Goal: Book appointment/travel/reservation

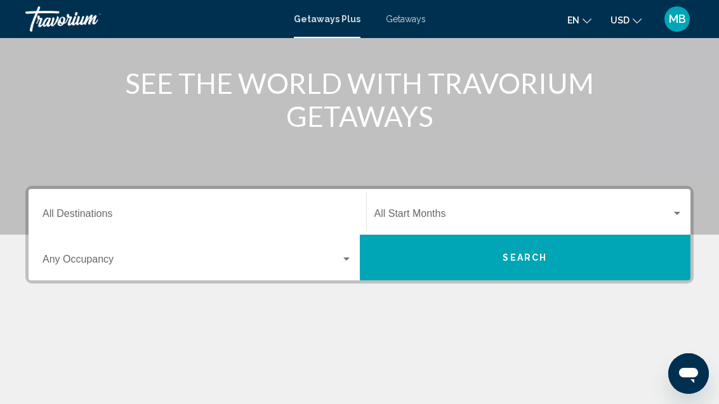
click at [79, 216] on input "Destination All Destinations" at bounding box center [197, 216] width 310 height 11
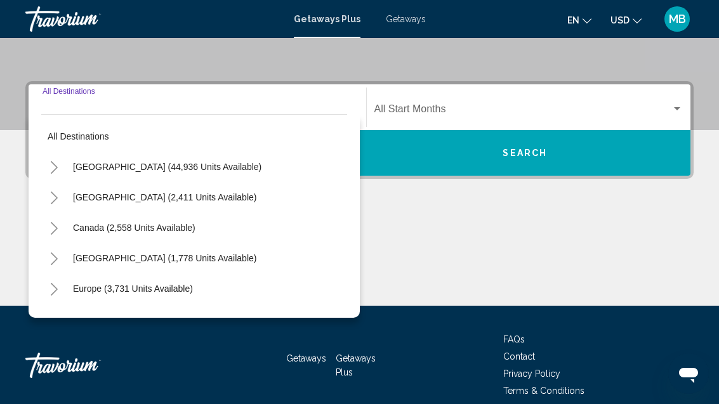
scroll to position [267, 0]
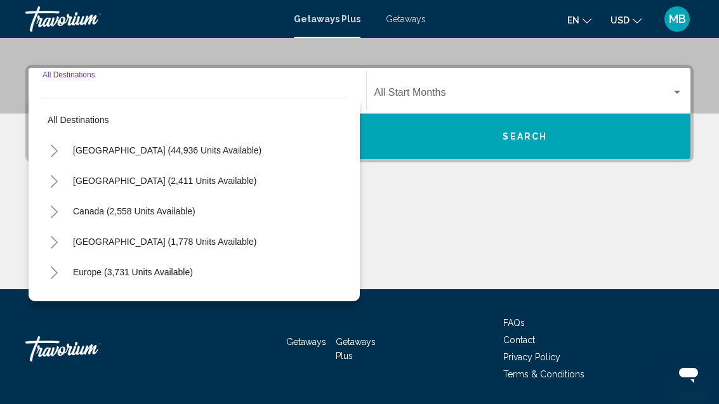
click at [62, 152] on button "Toggle United States (44,936 units available)" at bounding box center [53, 150] width 25 height 25
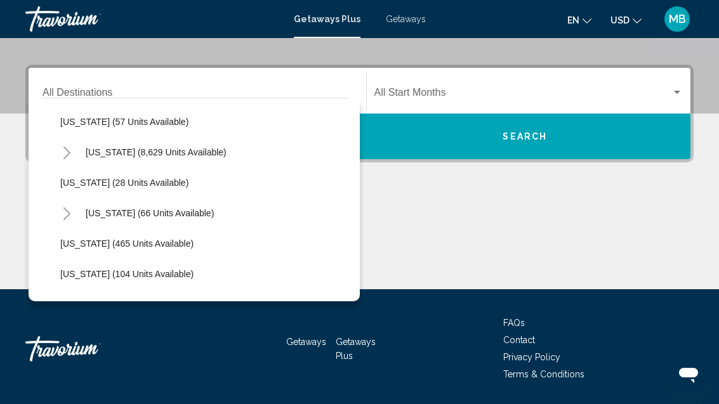
scroll to position [230, 0]
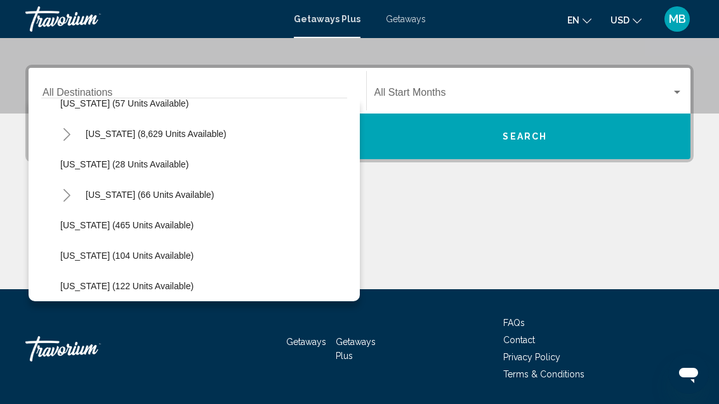
click at [70, 138] on icon "Toggle Florida (8,629 units available)" at bounding box center [67, 134] width 10 height 13
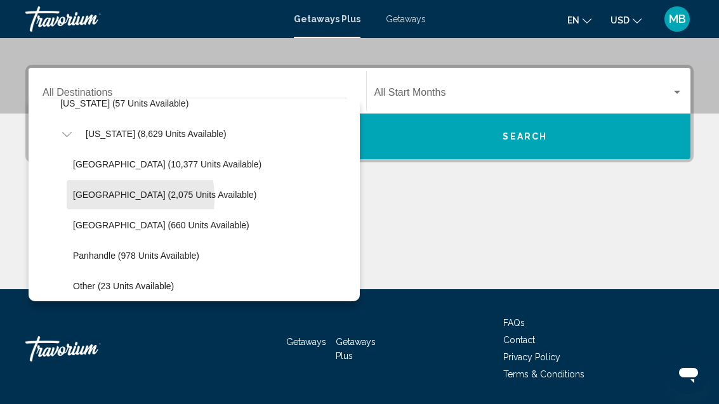
click at [86, 199] on span "[GEOGRAPHIC_DATA] (2,075 units available)" at bounding box center [164, 195] width 183 height 10
type input "**********"
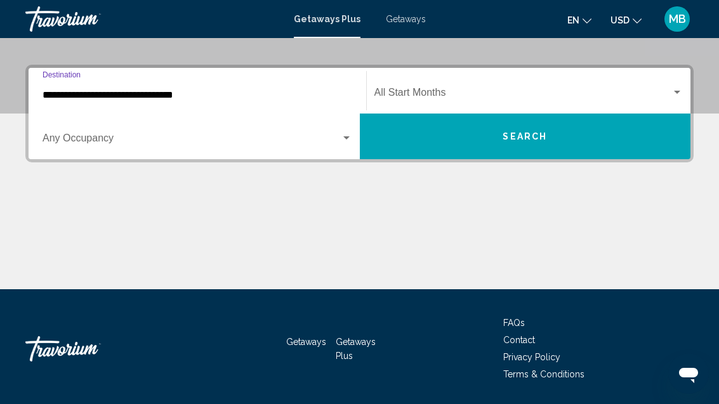
click at [81, 145] on span "Search widget" at bounding box center [191, 140] width 298 height 11
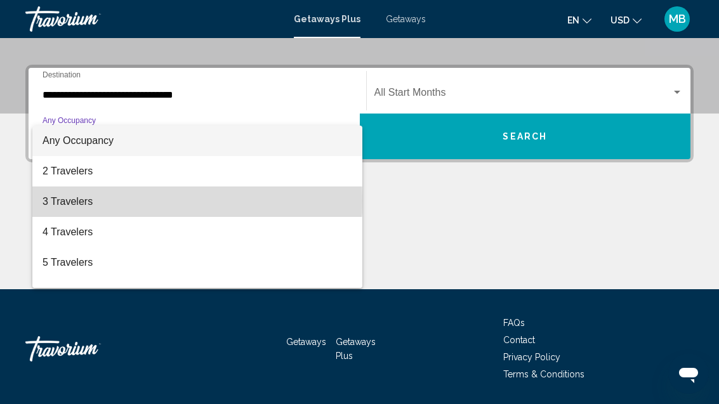
click at [62, 202] on span "3 Travelers" at bounding box center [197, 201] width 310 height 30
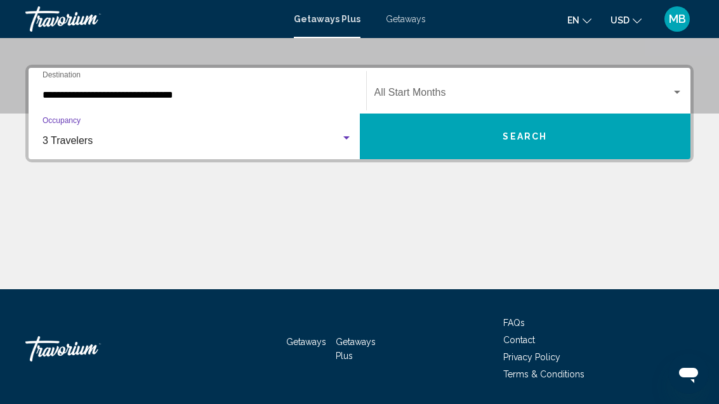
click at [675, 96] on div "Search widget" at bounding box center [676, 93] width 11 height 10
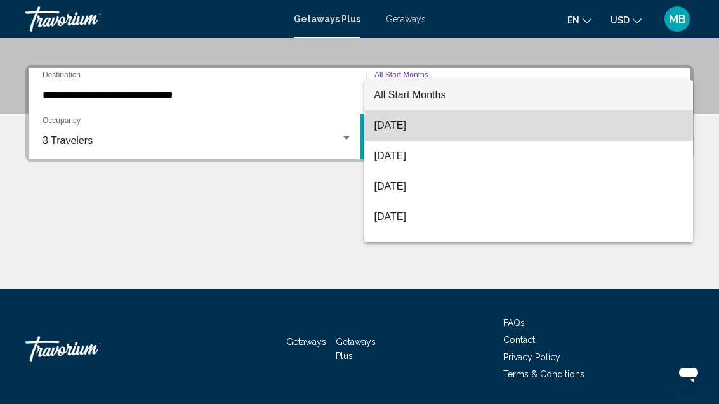
click at [517, 131] on span "[DATE]" at bounding box center [528, 125] width 309 height 30
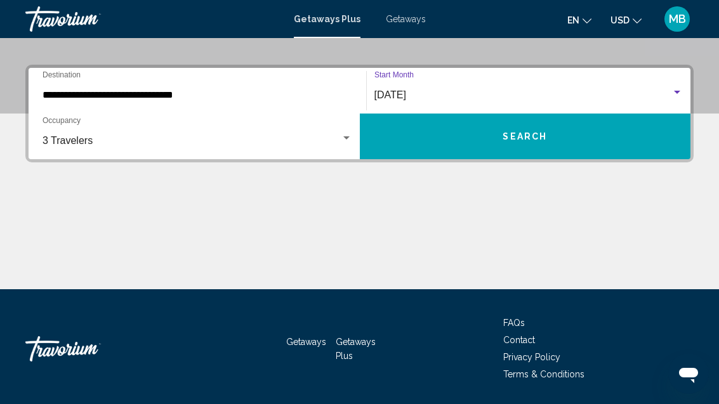
click at [571, 136] on button "Search" at bounding box center [525, 137] width 331 height 46
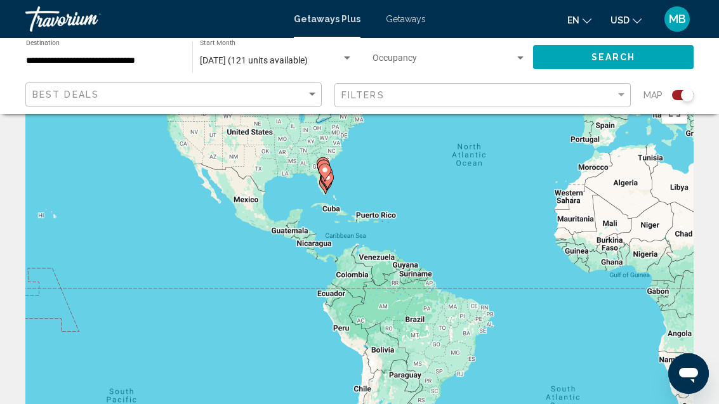
scroll to position [34, 0]
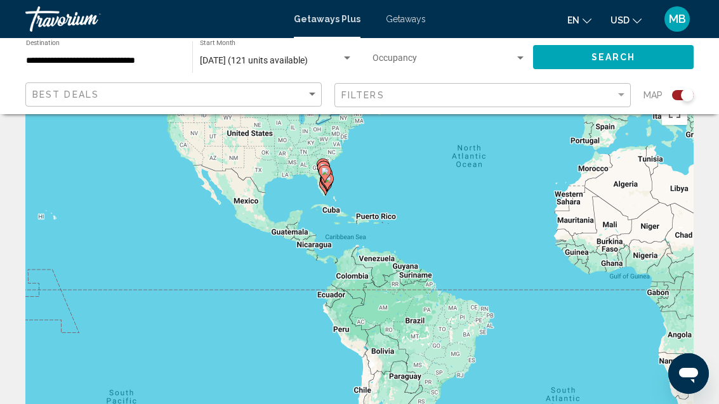
click at [661, 403] on div "To activate drag with keyboard, press Alt + Enter. Once in keyboard drag state,…" at bounding box center [359, 283] width 668 height 381
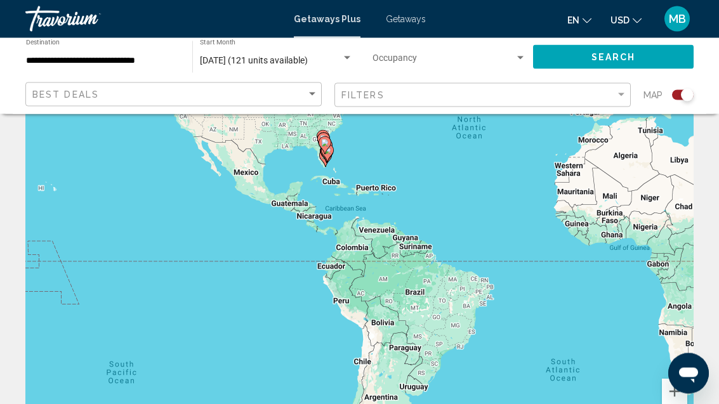
scroll to position [62, 0]
click at [670, 391] on button "Zoom in" at bounding box center [673, 391] width 25 height 25
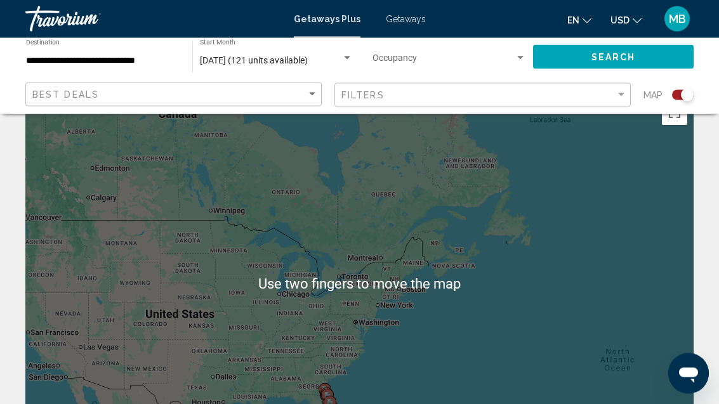
scroll to position [41, 0]
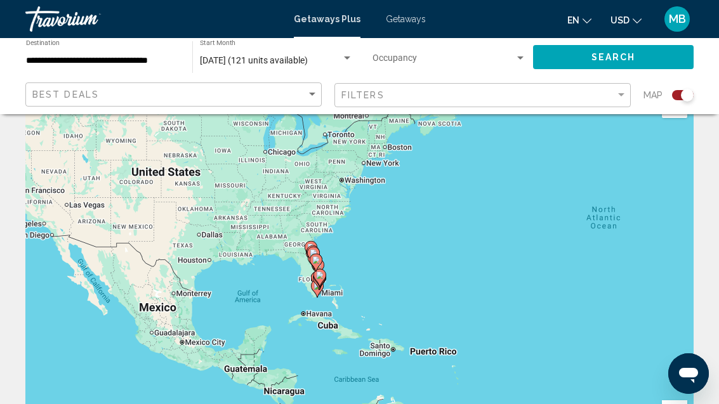
click at [323, 270] on icon "Main content" at bounding box center [318, 278] width 11 height 16
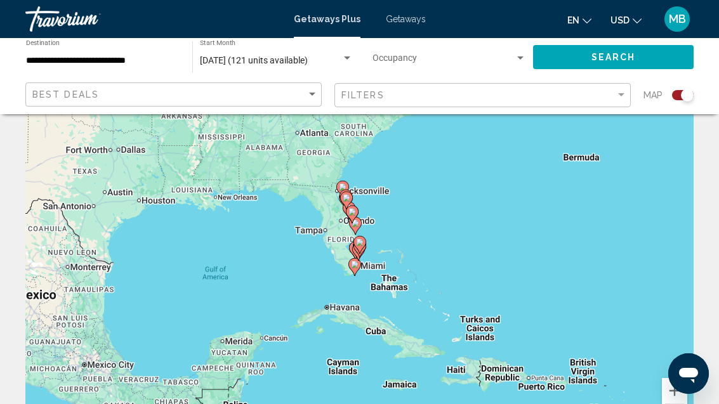
click at [359, 249] on icon "Main content" at bounding box center [358, 245] width 11 height 16
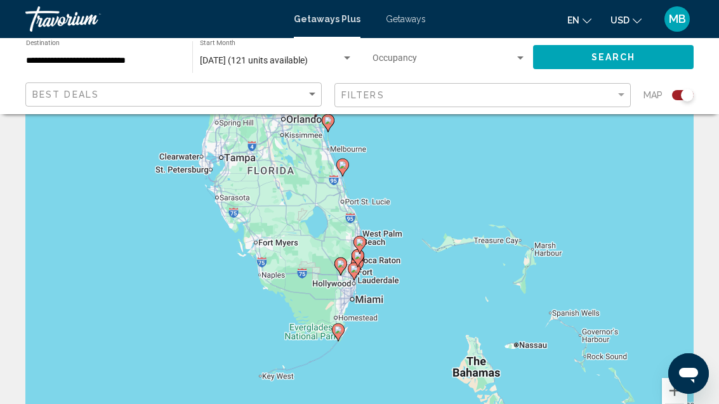
type input "**********"
click at [356, 267] on gmp-advanced-marker "Main content" at bounding box center [357, 258] width 13 height 19
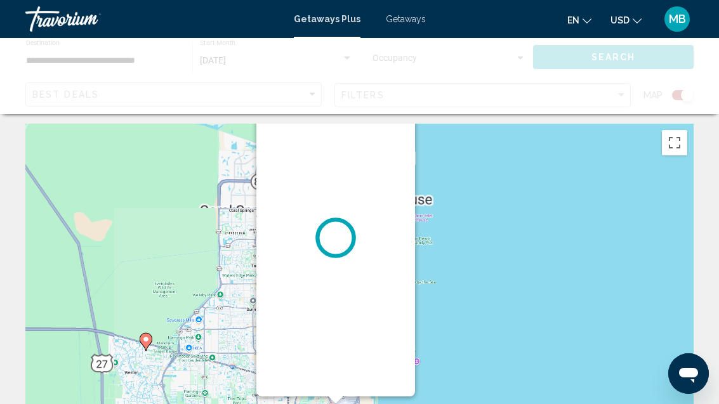
scroll to position [0, 0]
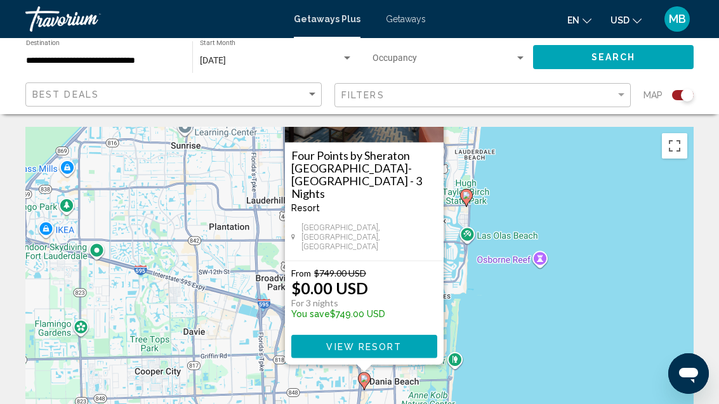
click at [396, 348] on span "View Resort" at bounding box center [363, 347] width 75 height 10
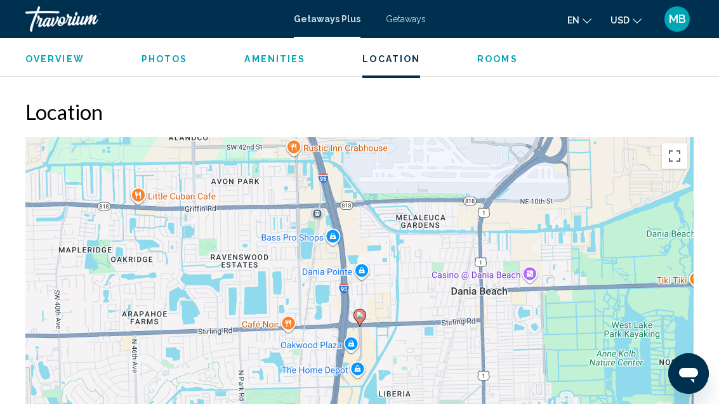
scroll to position [1504, 0]
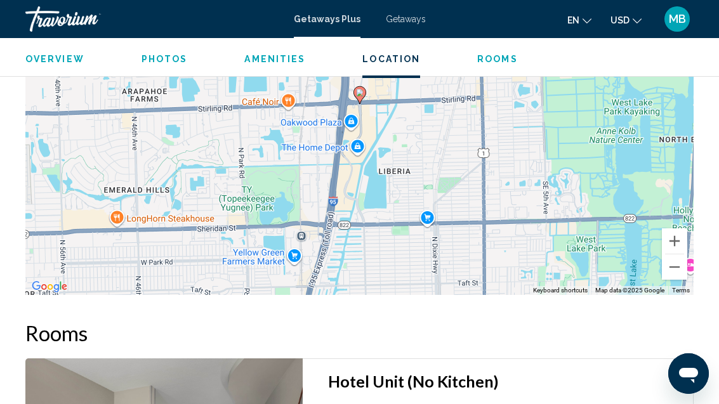
scroll to position [41, 0]
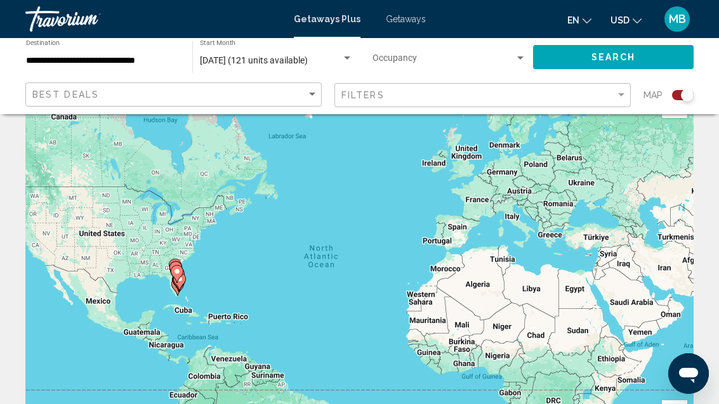
click at [164, 266] on div "To activate drag with keyboard, press Alt + Enter. Once in keyboard drag state,…" at bounding box center [359, 276] width 668 height 381
click at [179, 268] on image "Main content" at bounding box center [177, 272] width 8 height 8
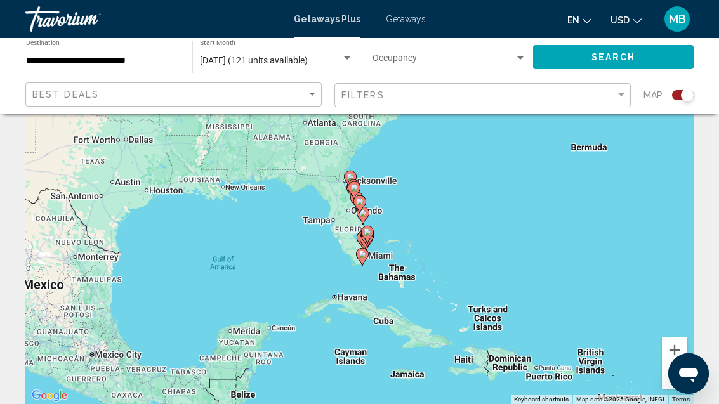
click at [363, 222] on icon "Main content" at bounding box center [362, 216] width 13 height 18
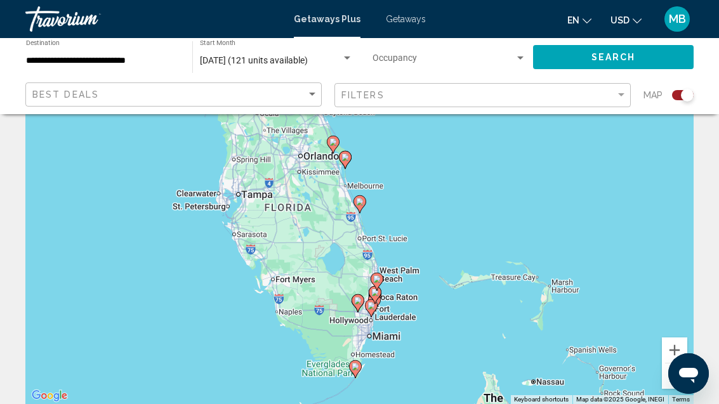
click at [361, 311] on gmp-advanced-marker "Main content" at bounding box center [357, 303] width 13 height 19
click at [381, 302] on gmp-advanced-marker "Main content" at bounding box center [374, 294] width 13 height 19
click at [382, 288] on gmp-advanced-marker "Main content" at bounding box center [376, 281] width 13 height 19
click at [380, 300] on gmp-advanced-marker "Main content" at bounding box center [374, 294] width 13 height 19
click at [379, 300] on gmp-advanced-marker "Main content" at bounding box center [374, 294] width 13 height 19
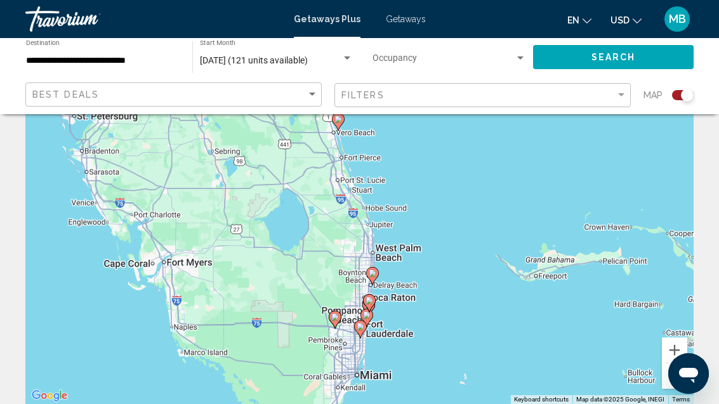
type input "**********"
click at [363, 311] on gmp-advanced-marker "Main content" at bounding box center [369, 303] width 13 height 19
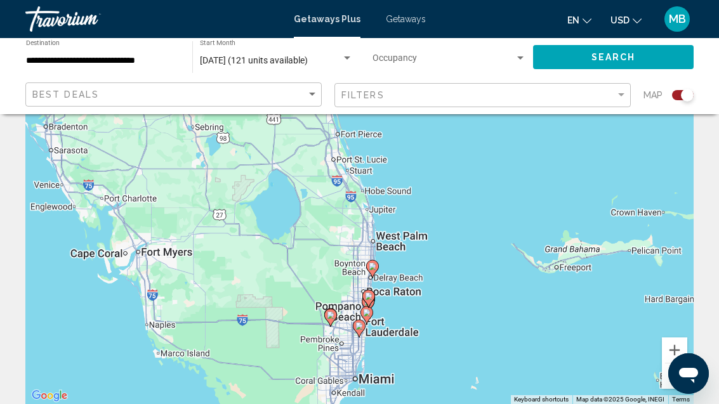
click at [363, 311] on icon "Main content" at bounding box center [365, 315] width 11 height 16
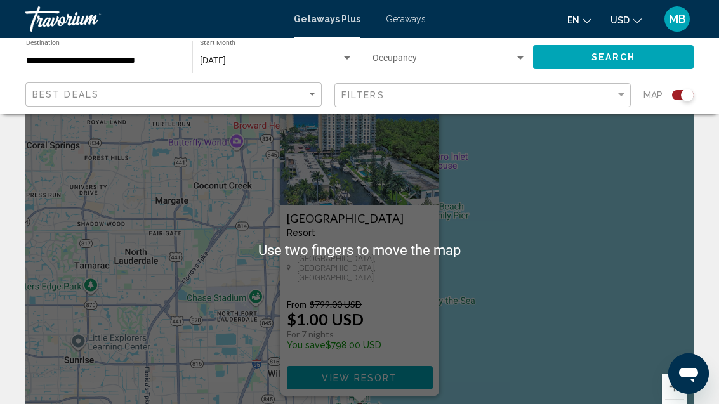
scroll to position [70, 0]
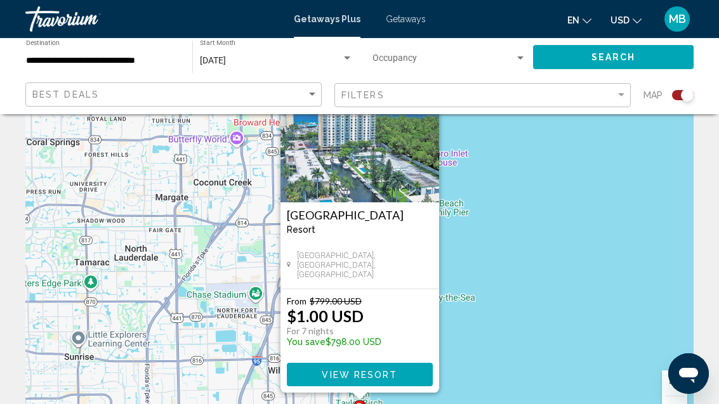
click at [386, 377] on span "View Resort" at bounding box center [359, 375] width 75 height 10
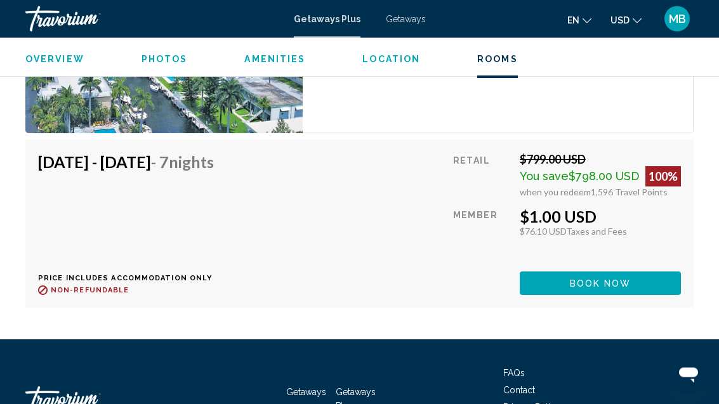
scroll to position [2887, 0]
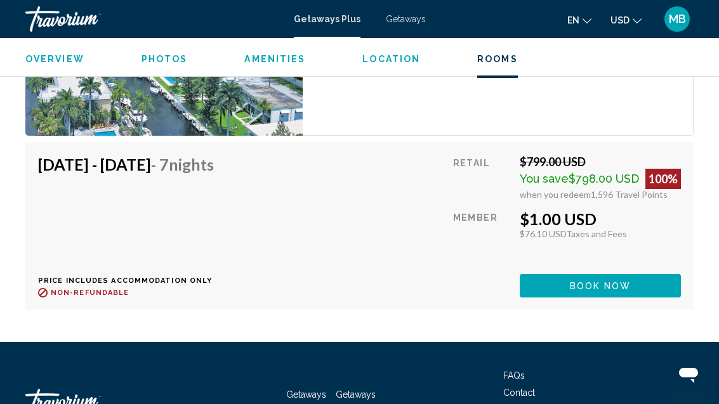
click at [635, 274] on button "Book now" at bounding box center [599, 285] width 161 height 23
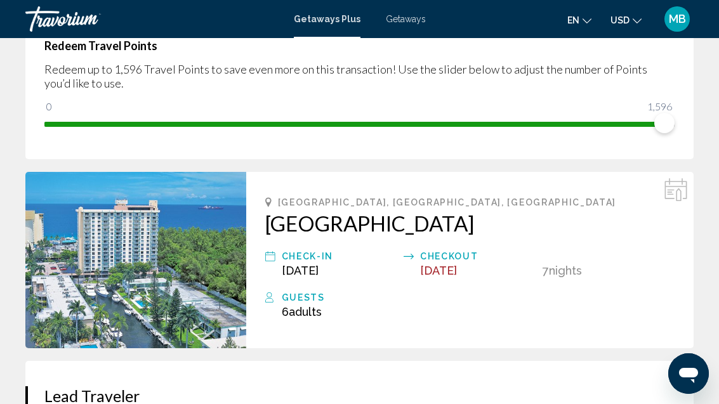
scroll to position [252, 0]
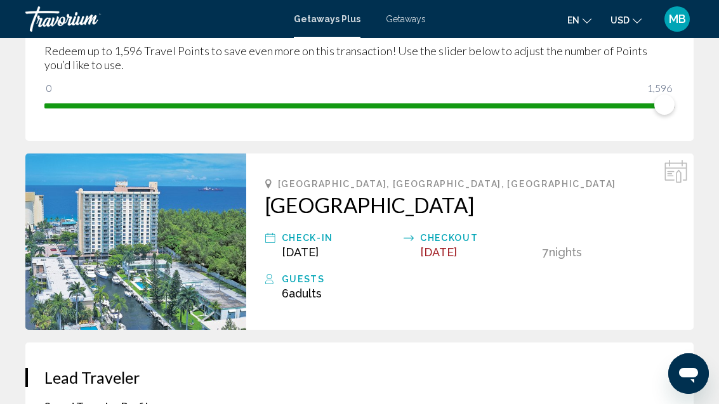
click at [667, 266] on div "[GEOGRAPHIC_DATA], [GEOGRAPHIC_DATA], [GEOGRAPHIC_DATA] [GEOGRAPHIC_DATA] Check…" at bounding box center [469, 241] width 447 height 176
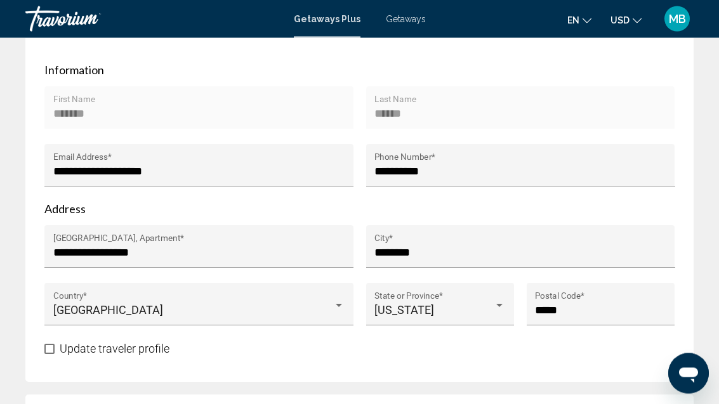
scroll to position [705, 0]
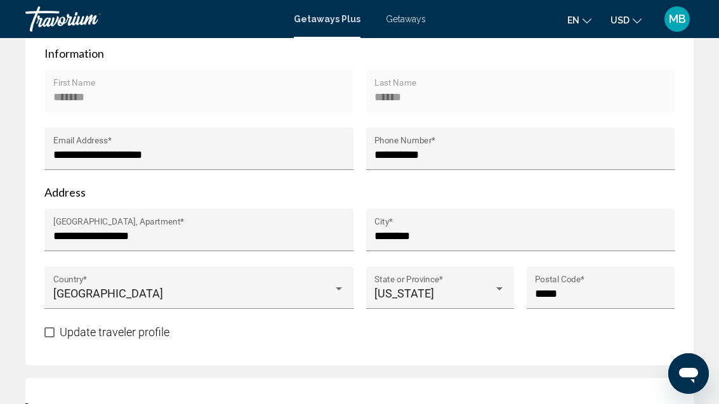
click at [97, 234] on input "**********" at bounding box center [199, 236] width 292 height 13
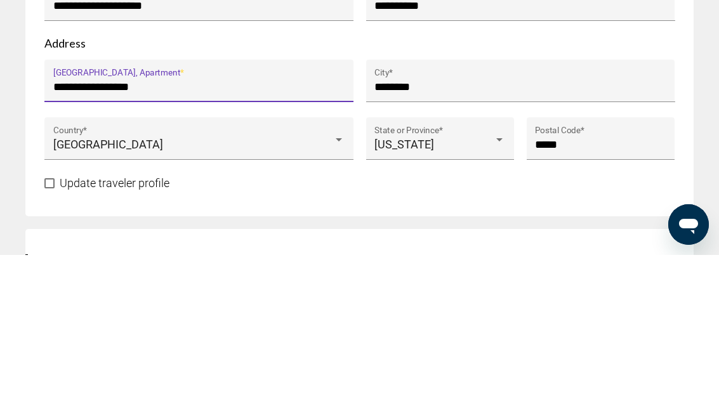
click at [149, 230] on input "**********" at bounding box center [199, 236] width 292 height 13
type input "*"
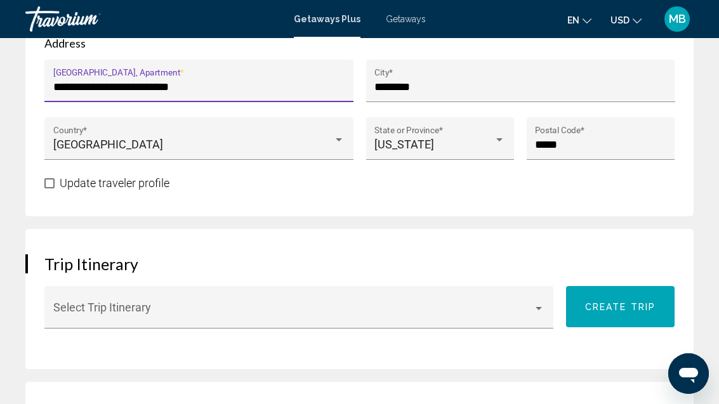
type input "**********"
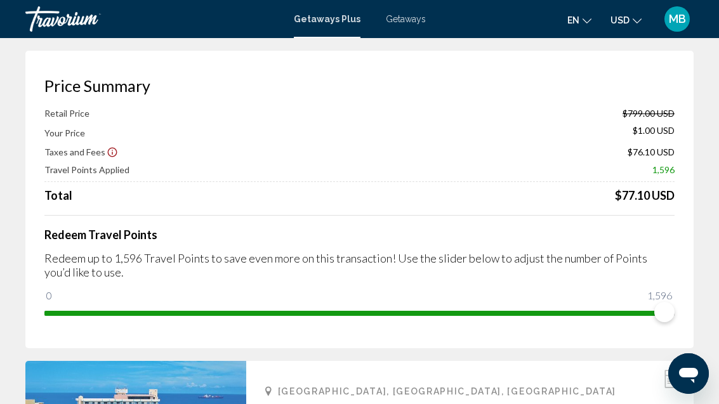
scroll to position [0, 0]
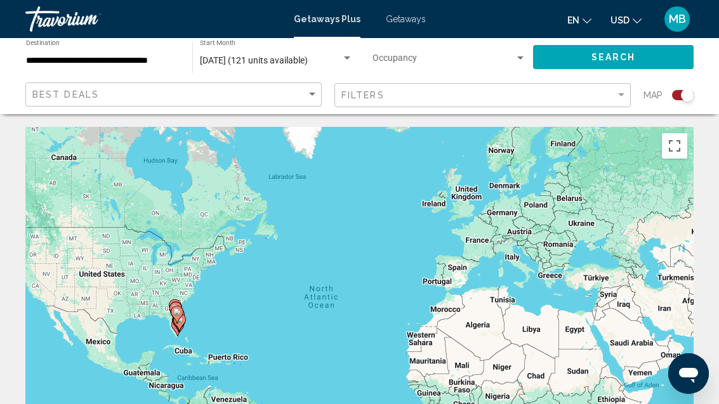
click at [179, 308] on image "Main content" at bounding box center [177, 312] width 8 height 8
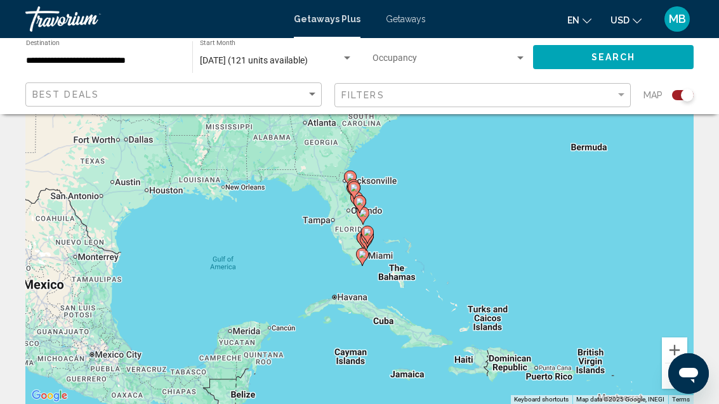
click at [370, 235] on image "Main content" at bounding box center [367, 232] width 8 height 8
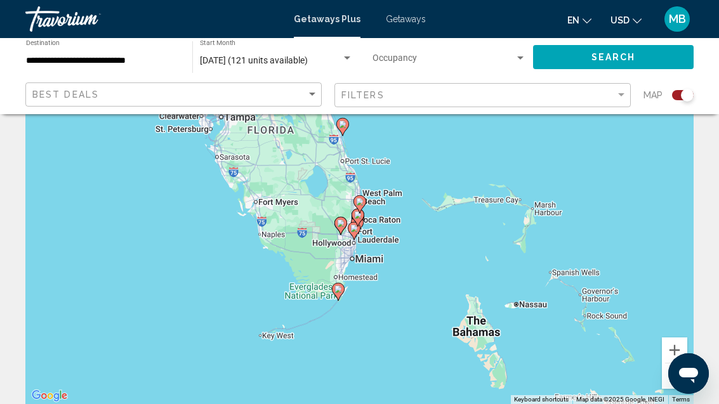
type input "**********"
click at [350, 228] on image "Main content" at bounding box center [354, 229] width 8 height 8
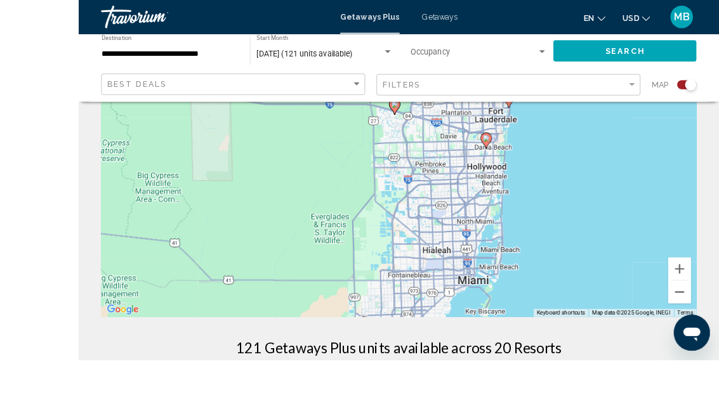
scroll to position [215, 0]
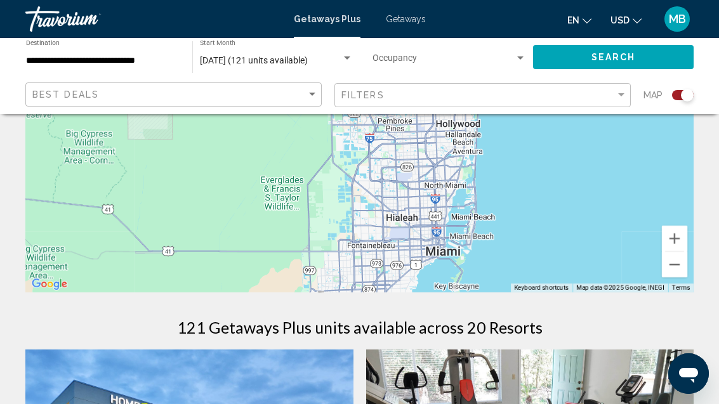
click at [675, 268] on button "Zoom out" at bounding box center [673, 264] width 25 height 25
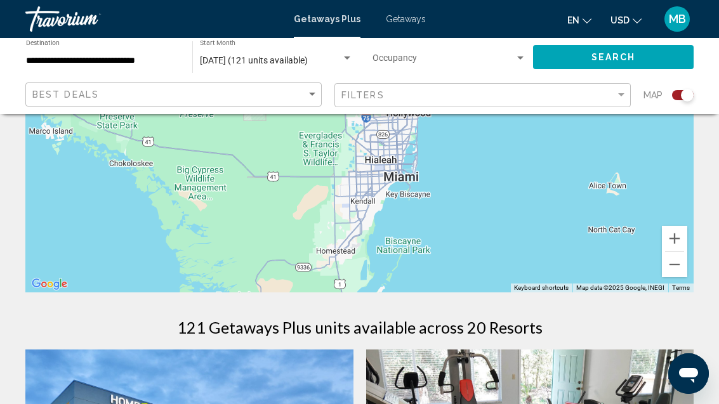
click at [668, 266] on button "Zoom out" at bounding box center [673, 264] width 25 height 25
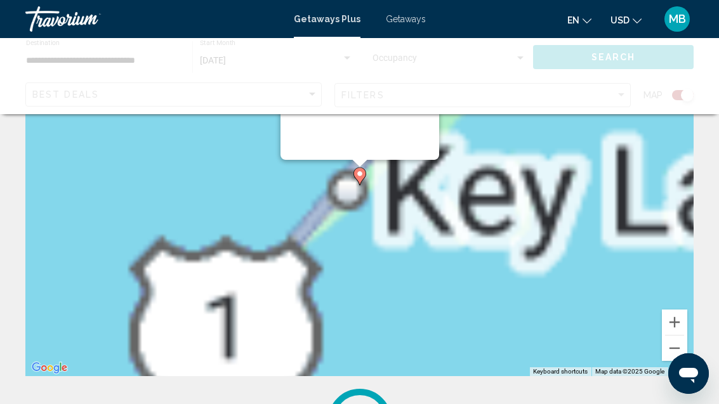
scroll to position [0, 0]
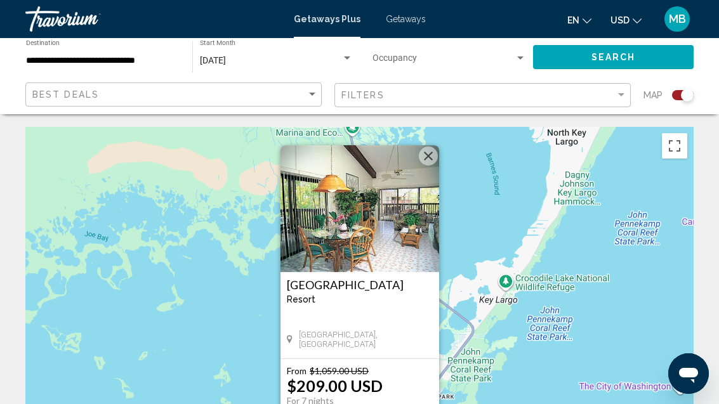
click at [430, 159] on button "Close" at bounding box center [428, 156] width 19 height 19
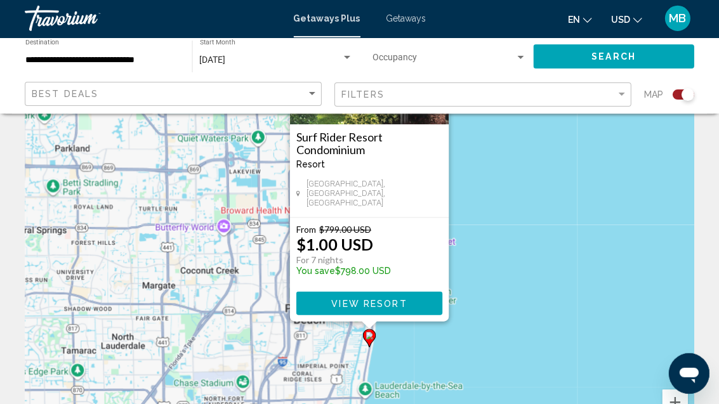
scroll to position [52, 0]
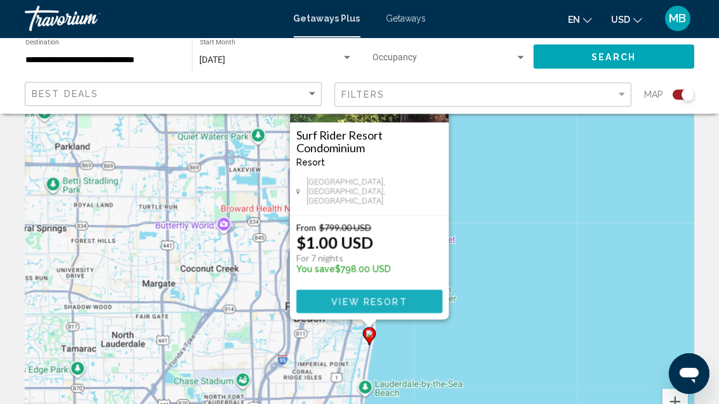
click at [397, 301] on span "View Resort" at bounding box center [368, 302] width 75 height 10
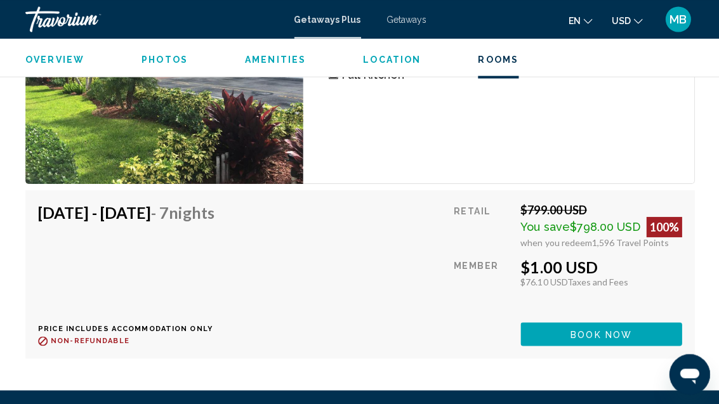
scroll to position [2321, 0]
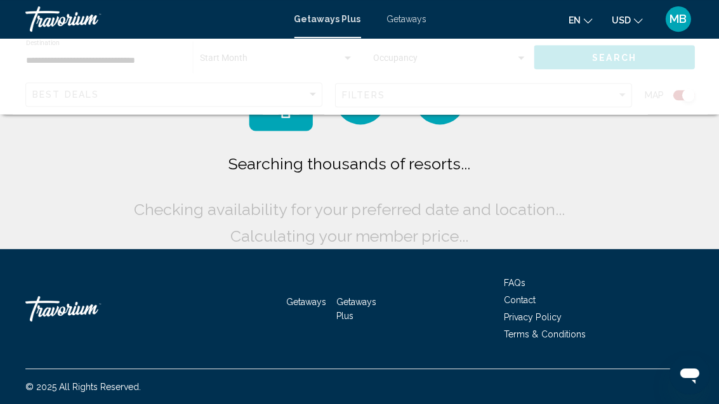
scroll to position [41, 0]
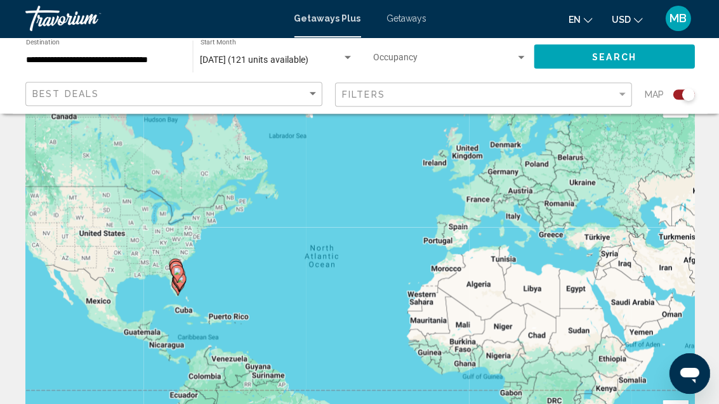
click at [176, 266] on icon "Main content" at bounding box center [176, 274] width 11 height 16
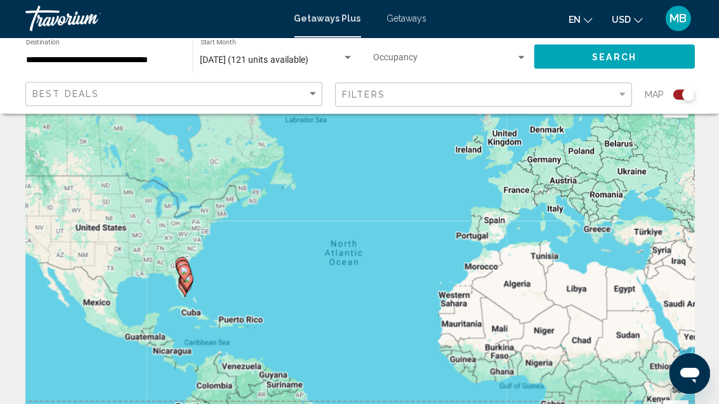
scroll to position [103, 0]
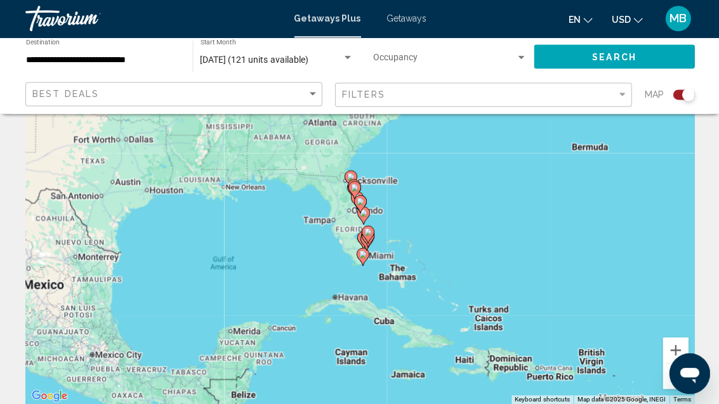
click at [364, 235] on image "Main content" at bounding box center [367, 232] width 8 height 8
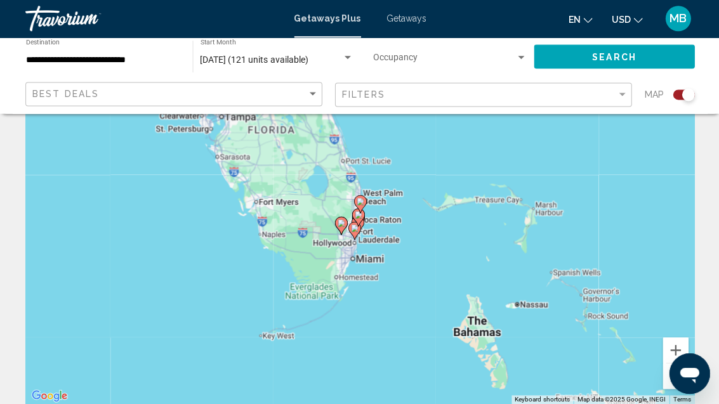
type input "**********"
click at [358, 219] on icon "Main content" at bounding box center [356, 217] width 11 height 16
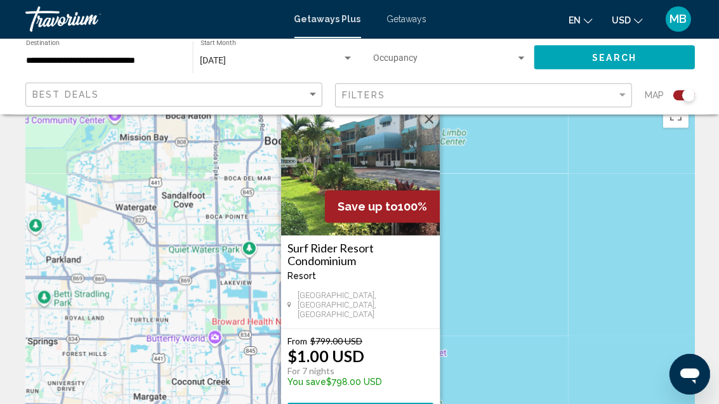
scroll to position [34, 0]
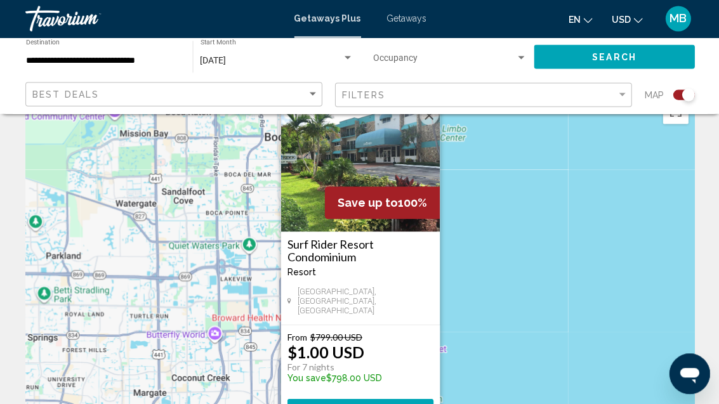
click at [431, 139] on img "Main content" at bounding box center [359, 168] width 159 height 127
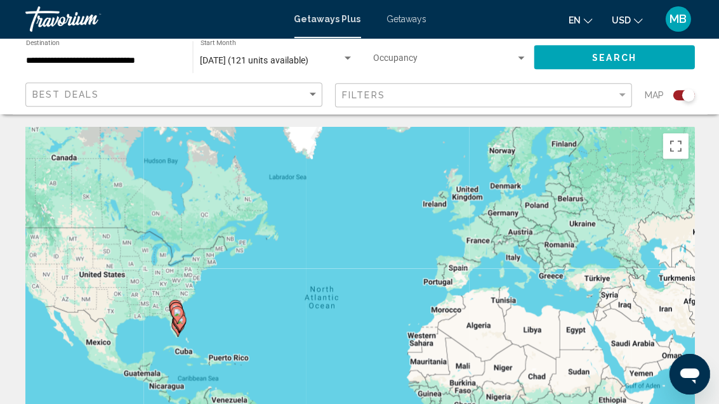
click at [184, 316] on icon "Main content" at bounding box center [179, 322] width 13 height 18
click at [177, 318] on icon "Main content" at bounding box center [176, 314] width 11 height 16
click at [181, 310] on icon "Main content" at bounding box center [176, 314] width 11 height 16
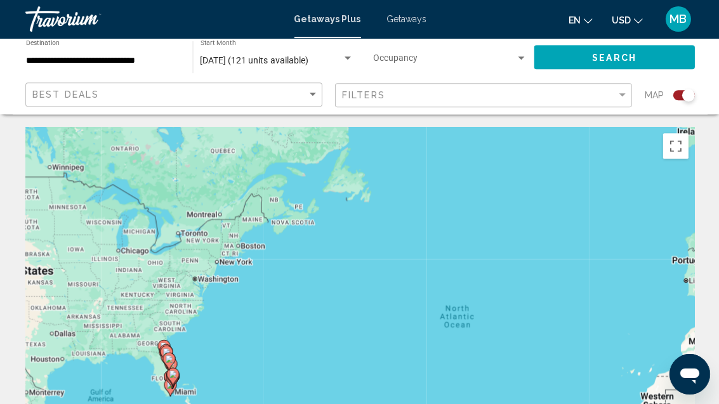
click at [174, 372] on image "Main content" at bounding box center [173, 374] width 8 height 8
click at [173, 372] on image "Main content" at bounding box center [173, 374] width 8 height 8
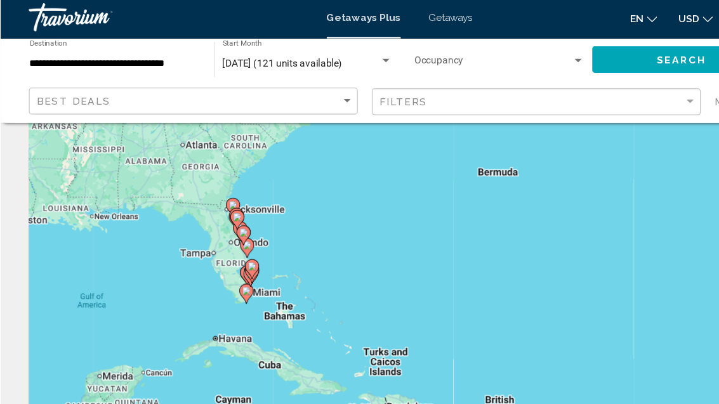
scroll to position [103, 0]
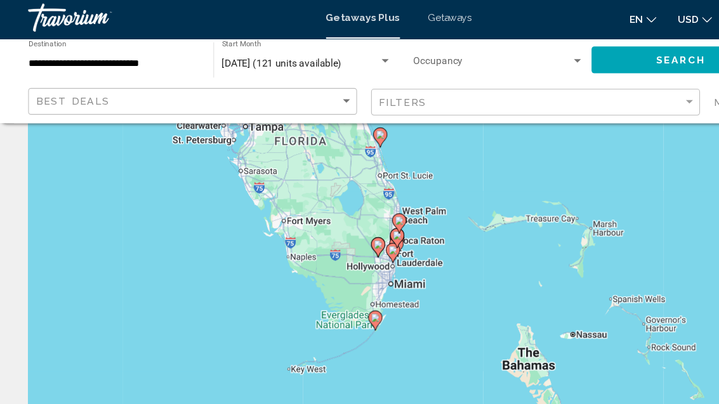
type input "**********"
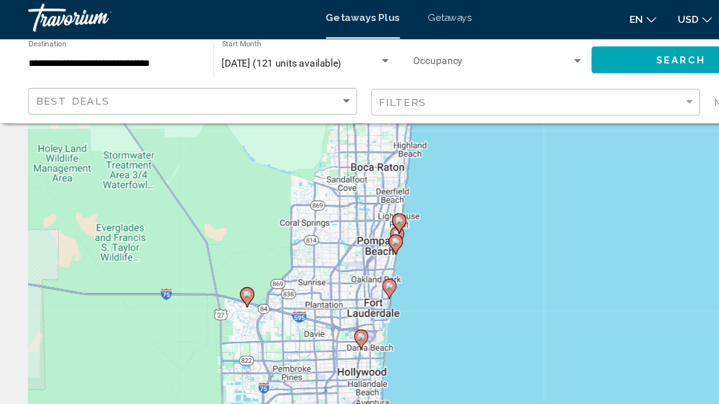
click at [346, 240] on div "To activate drag with keyboard, press Alt + Enter. Once in keyboard drag state,…" at bounding box center [359, 213] width 668 height 381
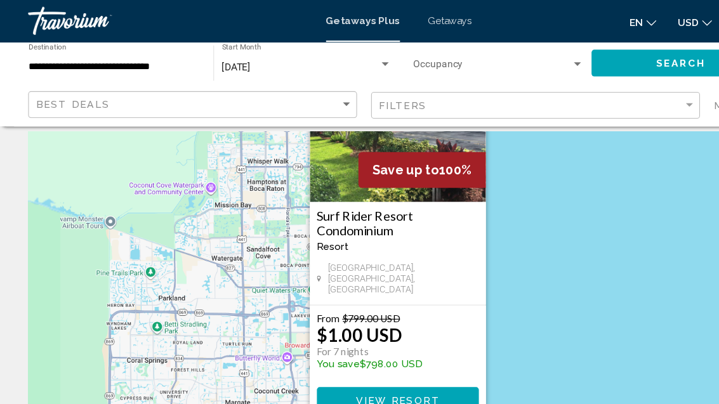
scroll to position [0, 0]
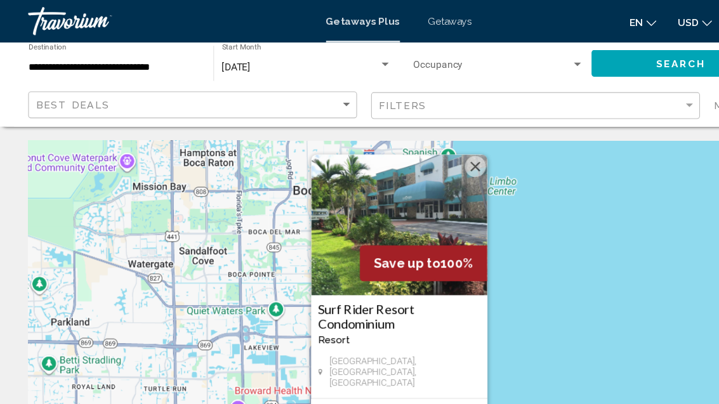
click at [419, 163] on img "Main content" at bounding box center [359, 203] width 159 height 127
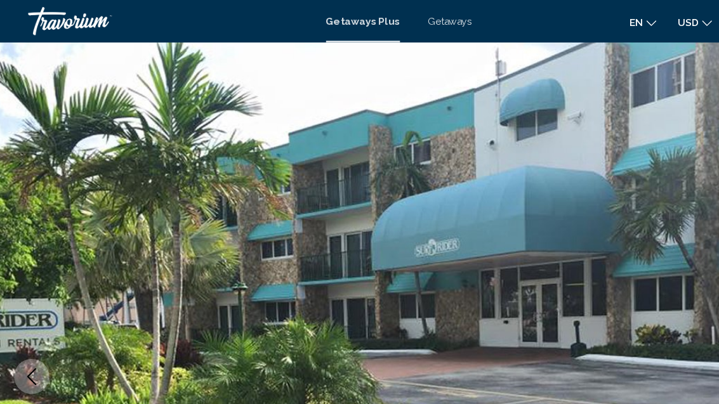
click at [430, 162] on img "Main content" at bounding box center [359, 339] width 719 height 603
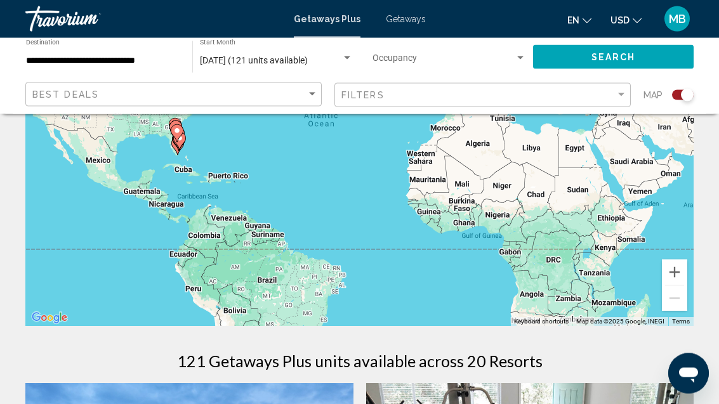
scroll to position [182, 0]
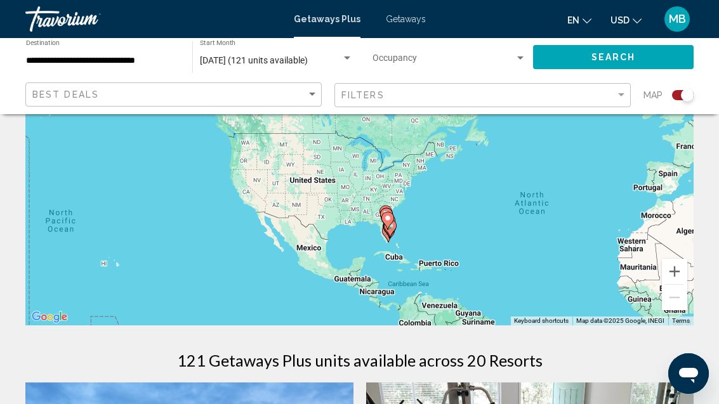
click at [394, 228] on icon "Main content" at bounding box center [389, 228] width 11 height 16
click at [395, 224] on icon "Main content" at bounding box center [389, 228] width 11 height 16
click at [395, 225] on icon "Main content" at bounding box center [389, 228] width 11 height 16
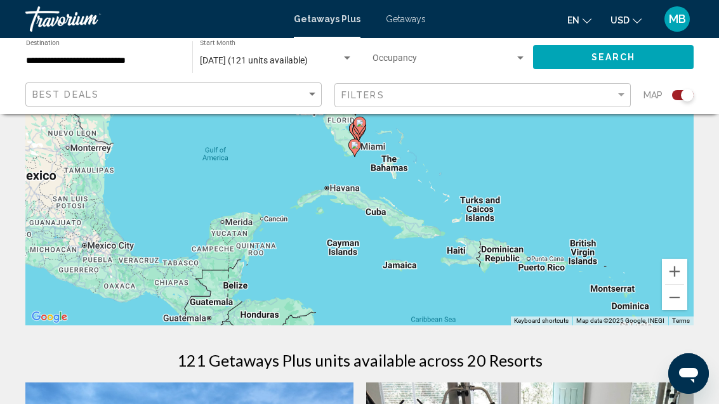
click at [355, 142] on gmp-advanced-marker "Main content" at bounding box center [358, 132] width 13 height 19
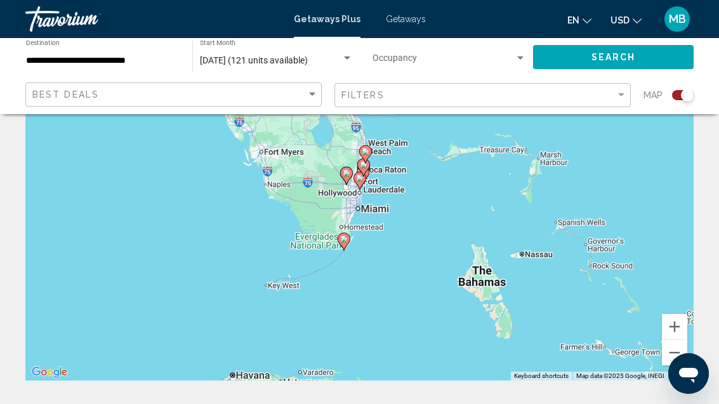
type input "**********"
click at [362, 174] on gmp-advanced-marker "Main content" at bounding box center [363, 167] width 13 height 19
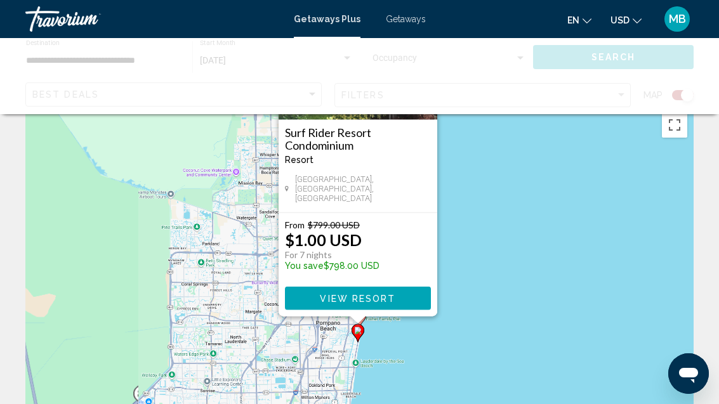
scroll to position [0, 0]
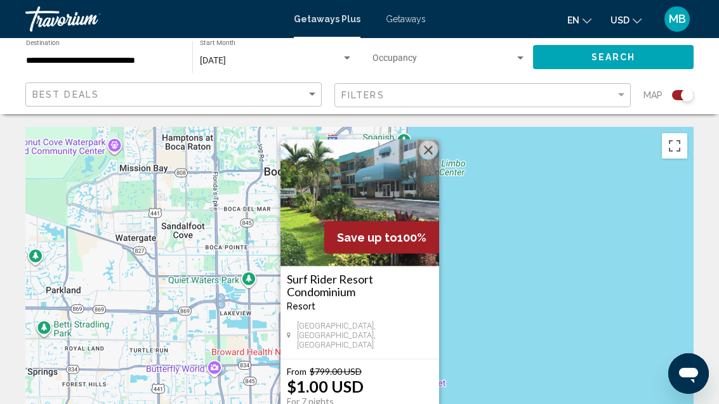
click at [426, 159] on button "Close" at bounding box center [428, 150] width 19 height 19
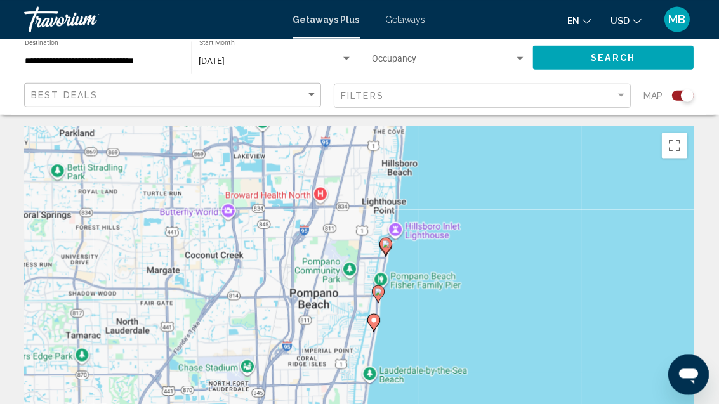
scroll to position [1, 0]
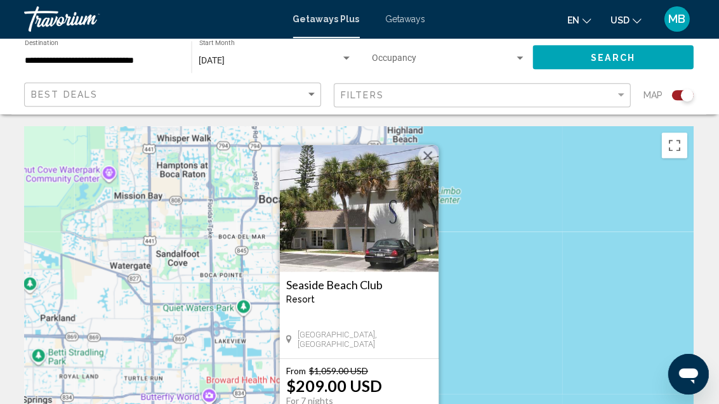
click at [433, 164] on img "Main content" at bounding box center [359, 208] width 159 height 127
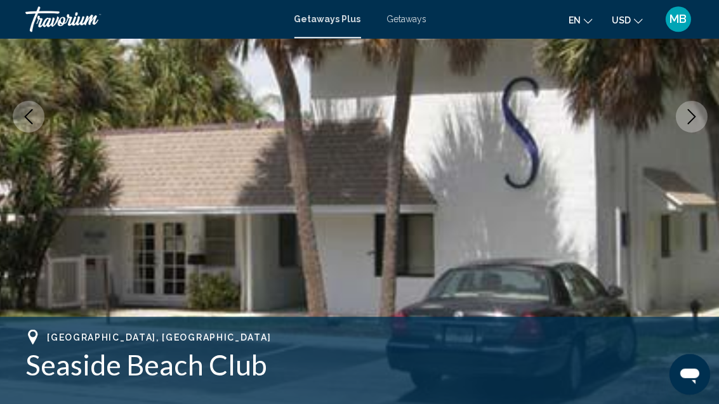
scroll to position [223, 0]
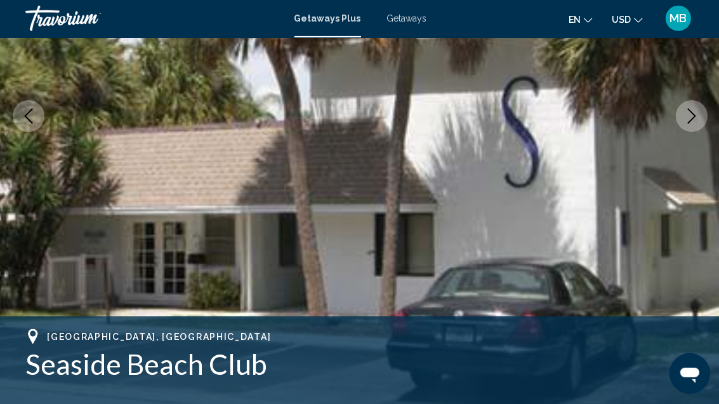
click at [693, 121] on icon "Next image" at bounding box center [689, 116] width 15 height 15
click at [684, 118] on icon "Next image" at bounding box center [689, 116] width 15 height 15
click at [686, 118] on icon "Next image" at bounding box center [689, 116] width 15 height 15
click at [681, 114] on button "Next image" at bounding box center [690, 117] width 32 height 32
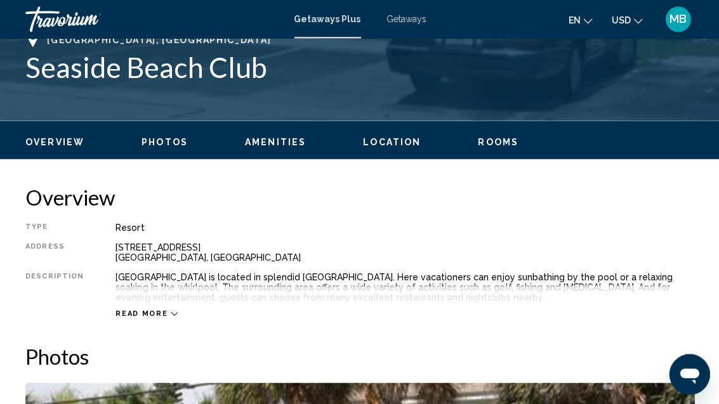
scroll to position [521, 0]
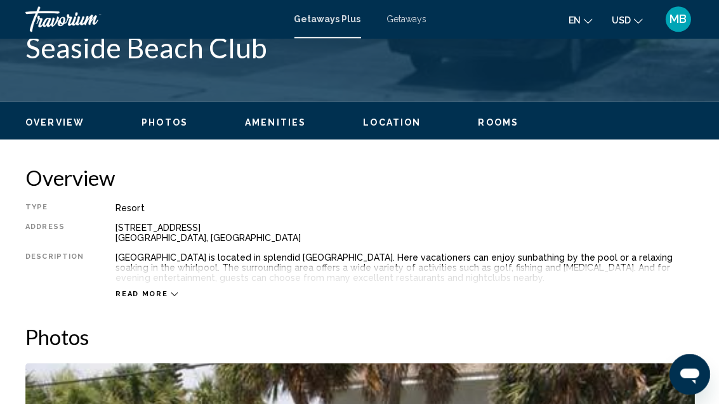
scroll to position [41, 0]
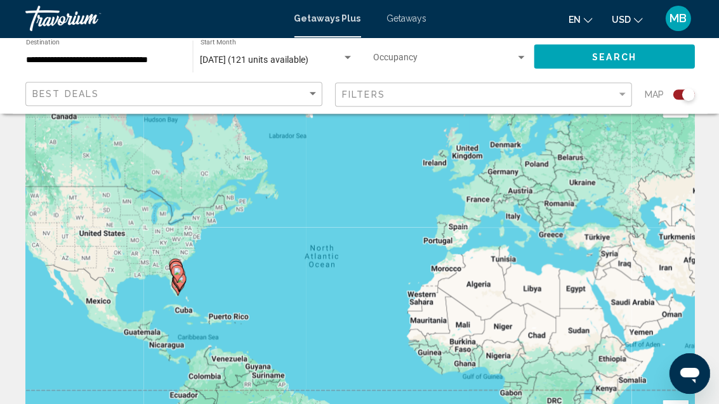
click at [180, 264] on gmp-advanced-marker "Main content" at bounding box center [177, 273] width 13 height 19
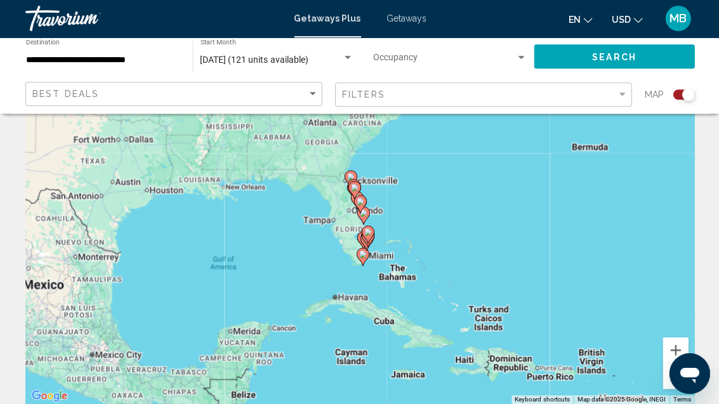
click at [364, 207] on gmp-advanced-marker "Main content" at bounding box center [359, 204] width 13 height 19
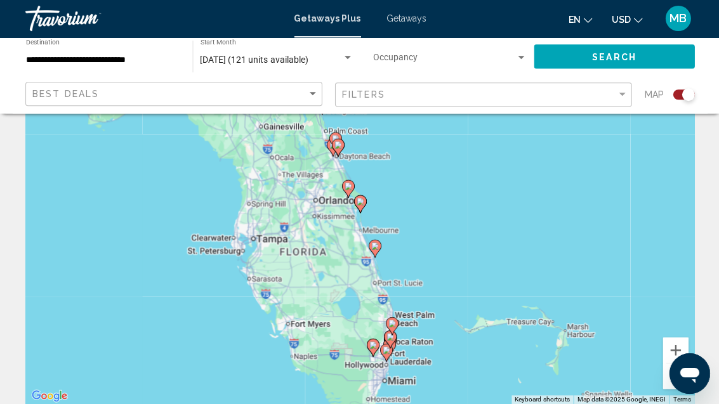
type input "**********"
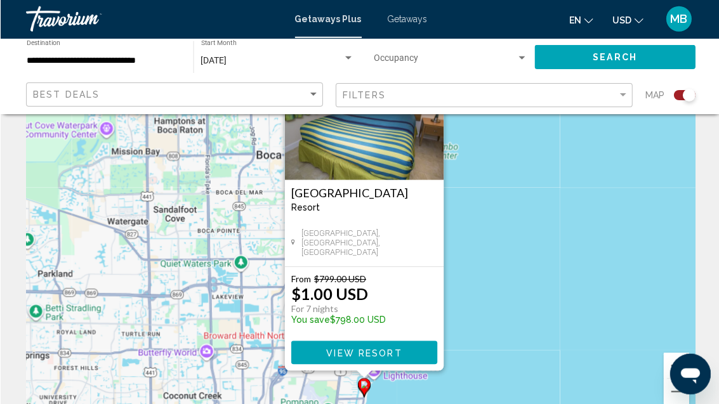
scroll to position [93, 0]
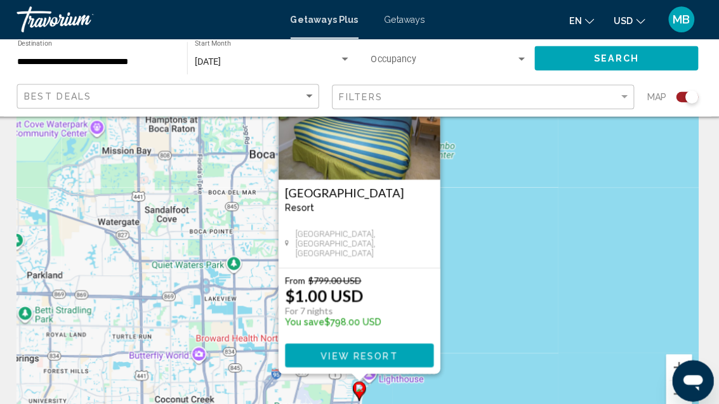
click at [376, 348] on span "View Resort" at bounding box center [360, 349] width 75 height 10
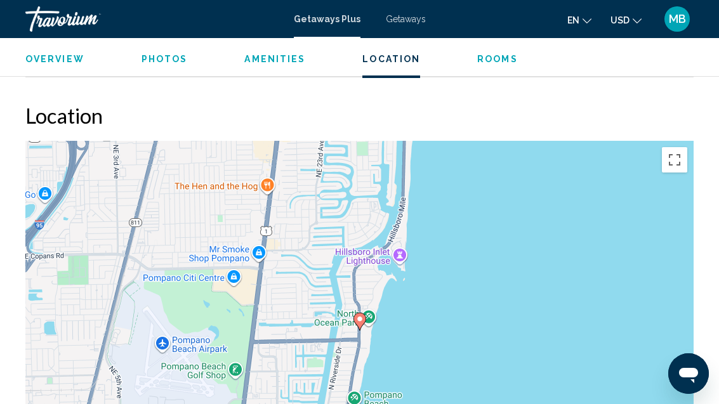
scroll to position [1797, 0]
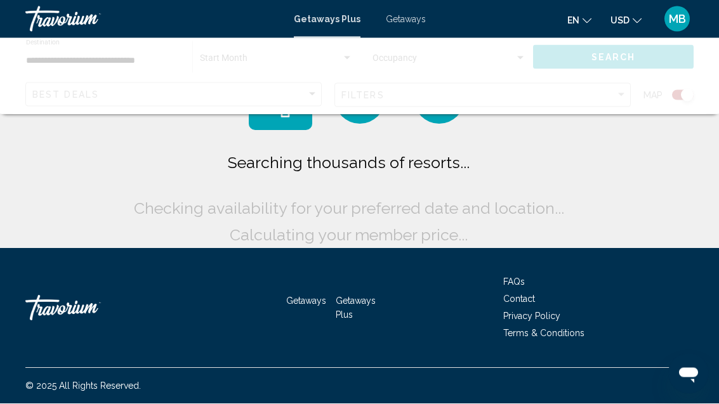
scroll to position [39, 0]
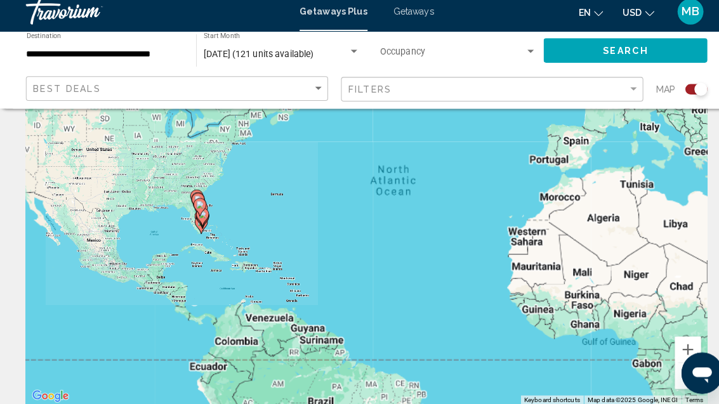
click at [179, 278] on div "To activate drag with keyboard, press Alt + Enter. Once in keyboard drag state,…" at bounding box center [359, 213] width 668 height 381
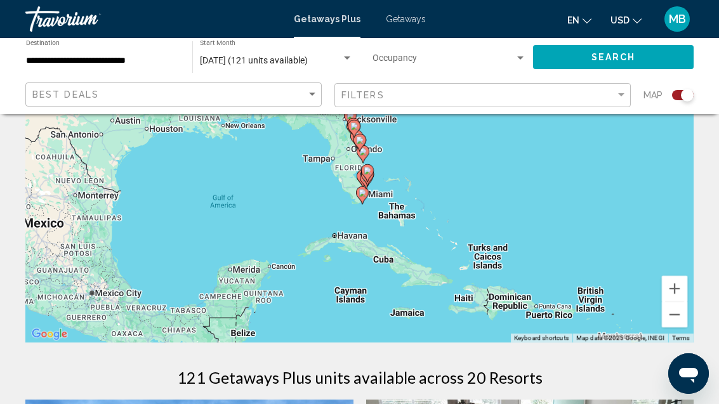
click at [371, 183] on gmp-advanced-marker "Main content" at bounding box center [367, 173] width 13 height 19
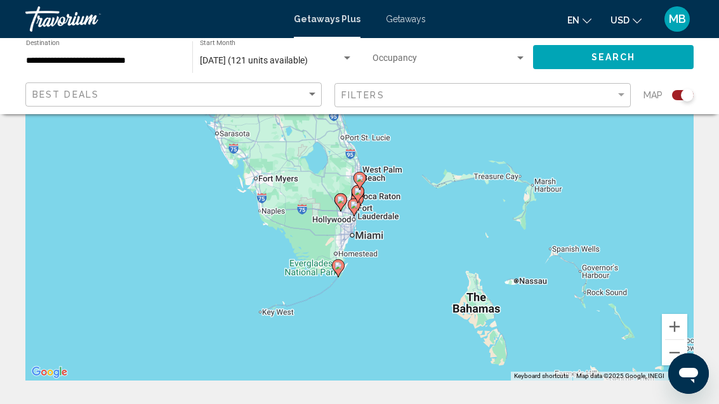
type input "**********"
click at [354, 203] on gmp-advanced-marker "Main content" at bounding box center [357, 194] width 13 height 19
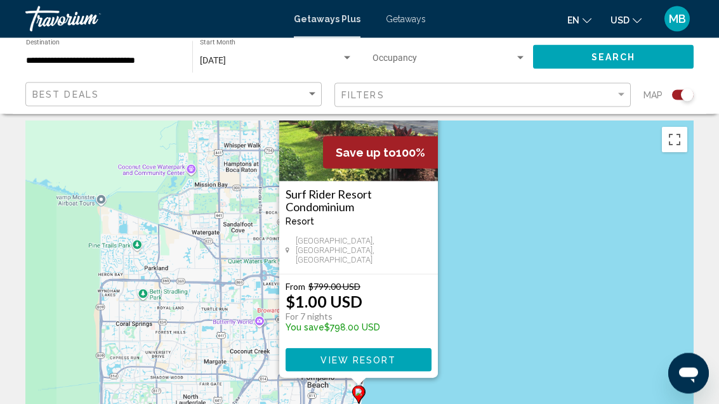
scroll to position [0, 0]
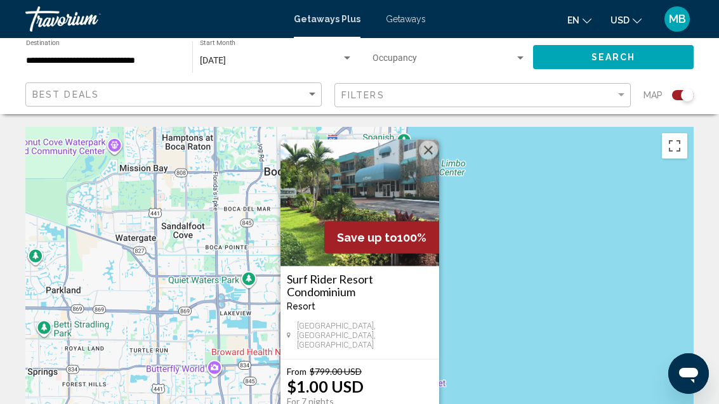
click at [427, 159] on button "Close" at bounding box center [428, 150] width 19 height 19
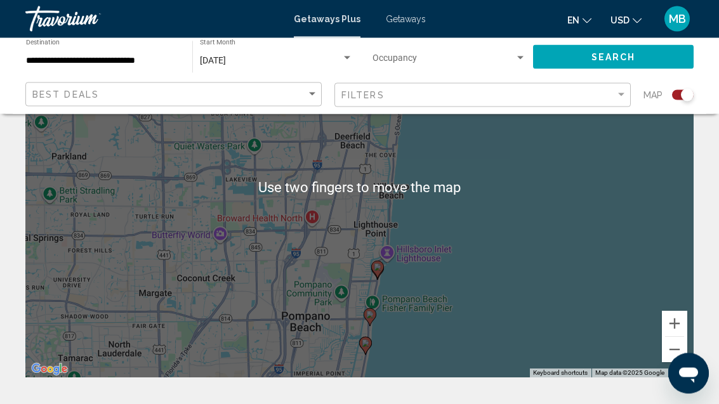
scroll to position [130, 0]
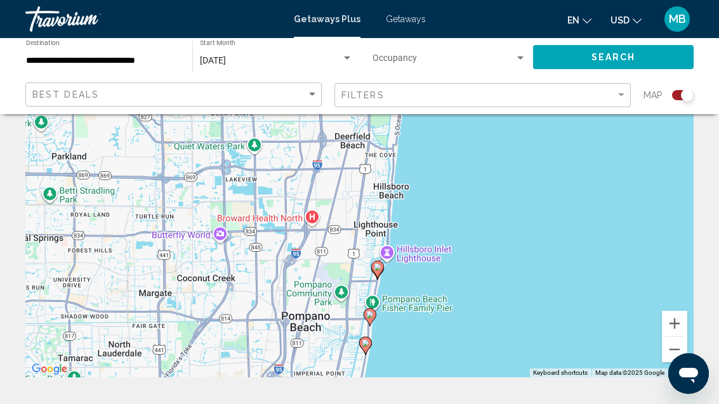
click at [675, 325] on button "Zoom in" at bounding box center [673, 323] width 25 height 25
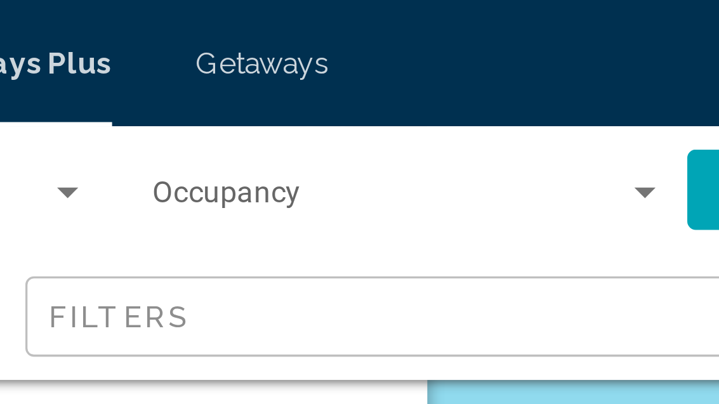
scroll to position [0, 0]
